Goal: Task Accomplishment & Management: Manage account settings

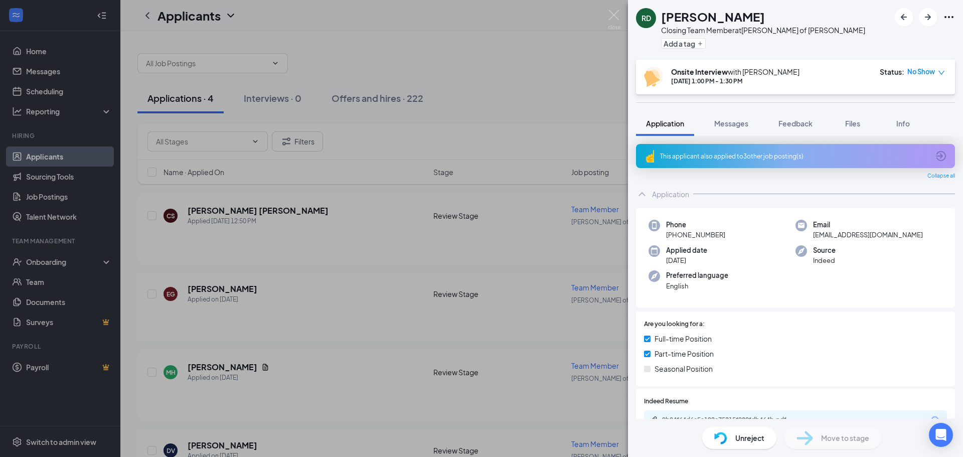
click at [570, 69] on div "RD [PERSON_NAME] Closing Team Member at [PERSON_NAME] of [PERSON_NAME] Add a ta…" at bounding box center [481, 228] width 963 height 457
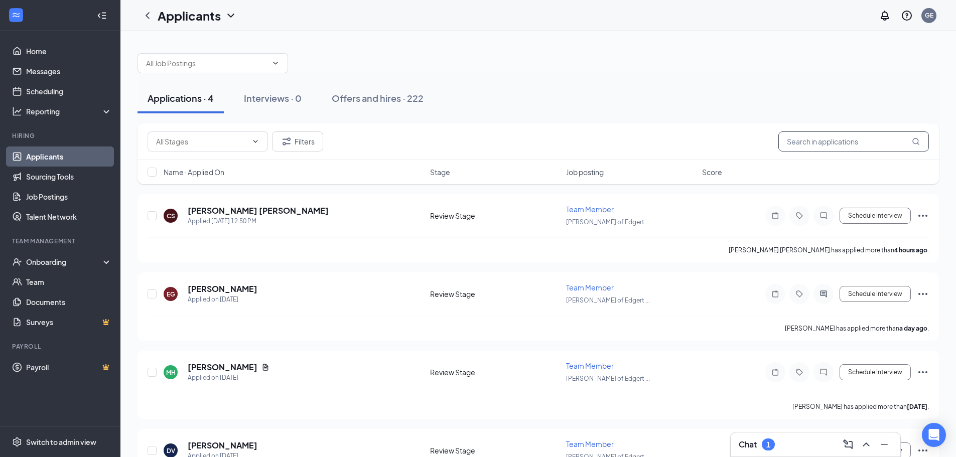
click at [866, 140] on input "text" at bounding box center [853, 141] width 151 height 20
click at [355, 92] on div "Offers and hires · 222" at bounding box center [378, 98] width 92 height 13
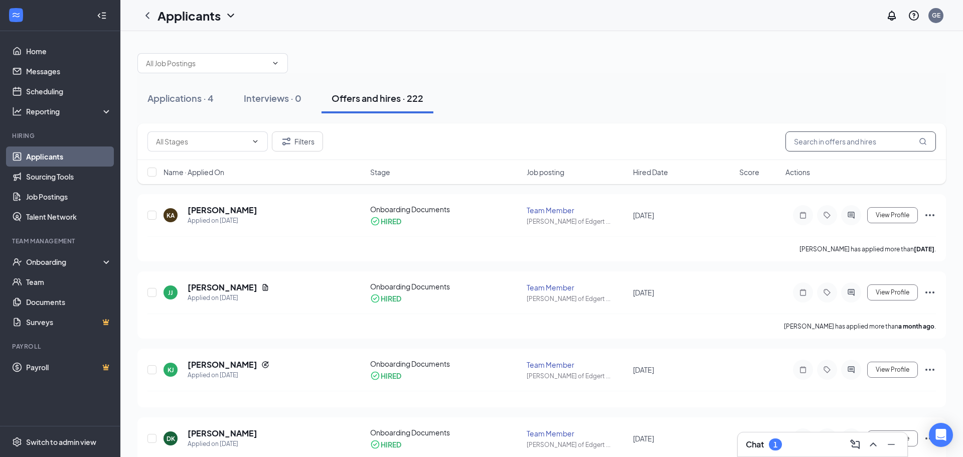
click at [808, 143] on input "text" at bounding box center [861, 141] width 151 height 20
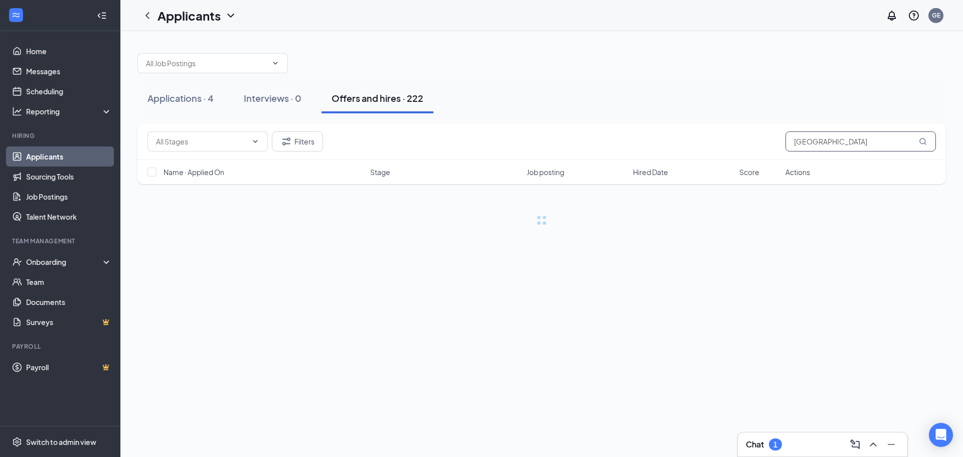
type input "[GEOGRAPHIC_DATA]"
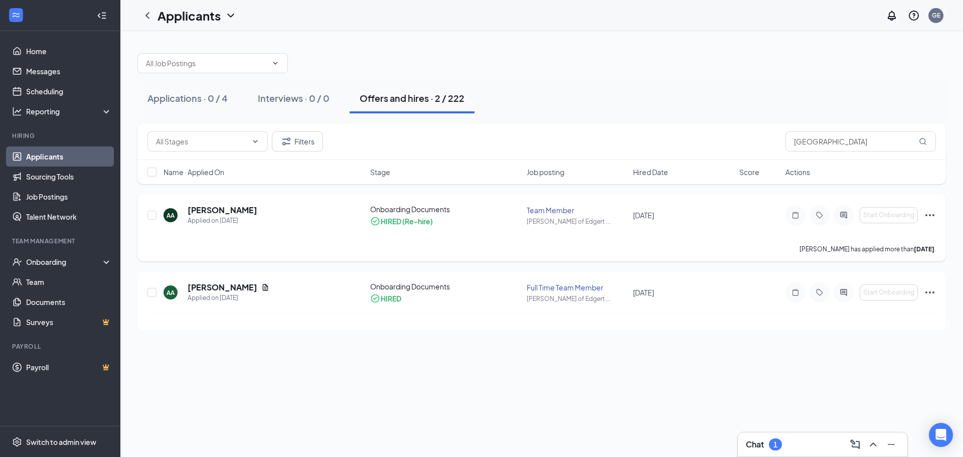
click at [719, 223] on div "AA [PERSON_NAME] Applied on [DATE] Onboarding Documents HIRED (Re-hire) Team Me…" at bounding box center [542, 220] width 789 height 32
click at [231, 211] on h5 "[PERSON_NAME]" at bounding box center [223, 210] width 70 height 11
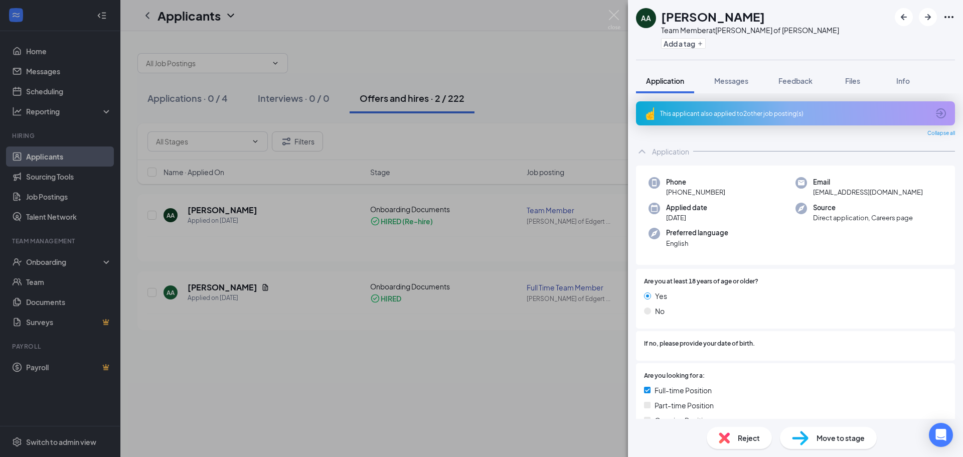
click at [607, 139] on div "AA [PERSON_NAME] Team Member at [PERSON_NAME] of [PERSON_NAME] Add a tag Applic…" at bounding box center [481, 228] width 963 height 457
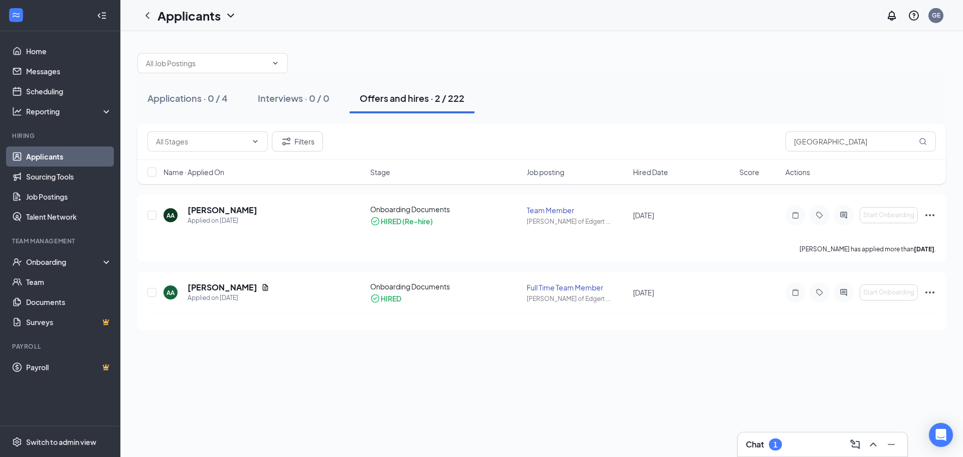
click at [707, 97] on div "Applications · 0 / 4 Interviews · 0 / 0 Offers and hires · 2 / 222" at bounding box center [541, 98] width 809 height 30
click at [332, 98] on button "Interviews · 0 / 0" at bounding box center [294, 98] width 92 height 30
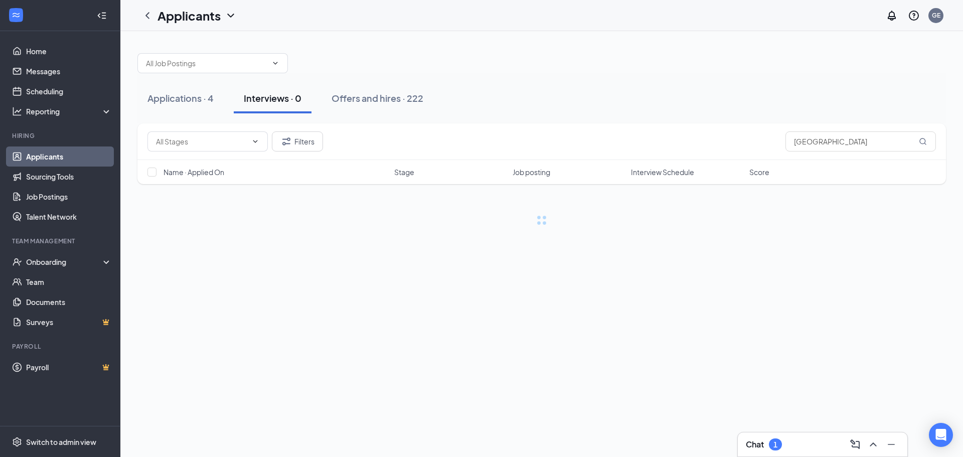
click at [367, 52] on div at bounding box center [541, 58] width 809 height 30
click at [352, 98] on div "Offers and hires · 222" at bounding box center [378, 98] width 92 height 13
